Goal: Transaction & Acquisition: Book appointment/travel/reservation

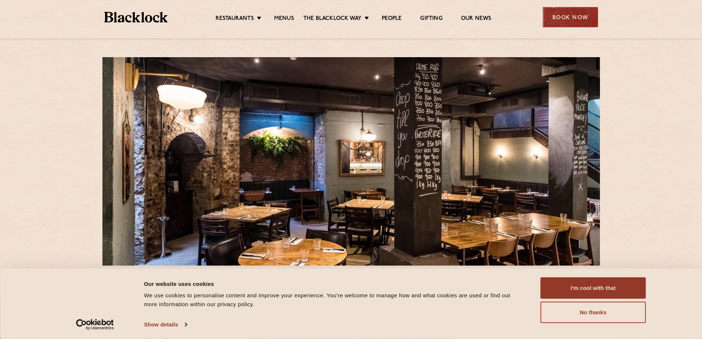
click at [560, 16] on div "Book Now" at bounding box center [570, 17] width 55 height 20
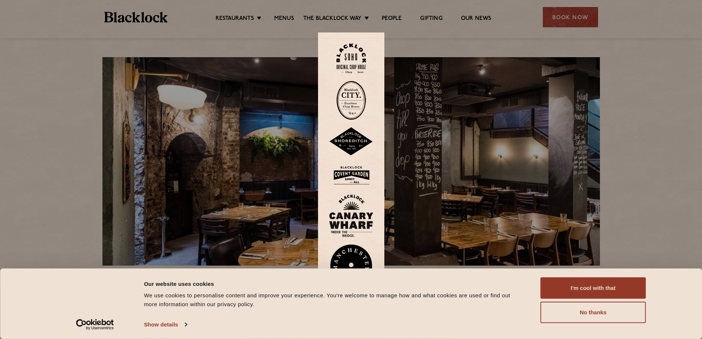
click at [348, 107] on img at bounding box center [350, 100] width 29 height 39
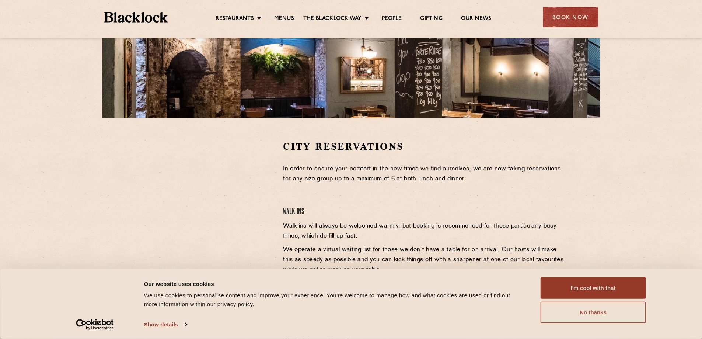
click at [591, 315] on button "No thanks" at bounding box center [593, 311] width 105 height 21
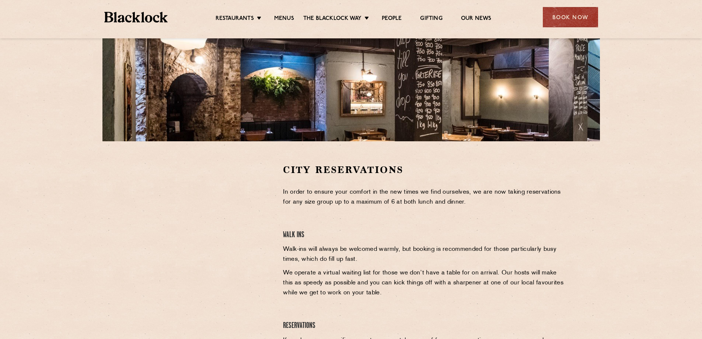
scroll to position [221, 0]
